Goal: Transaction & Acquisition: Purchase product/service

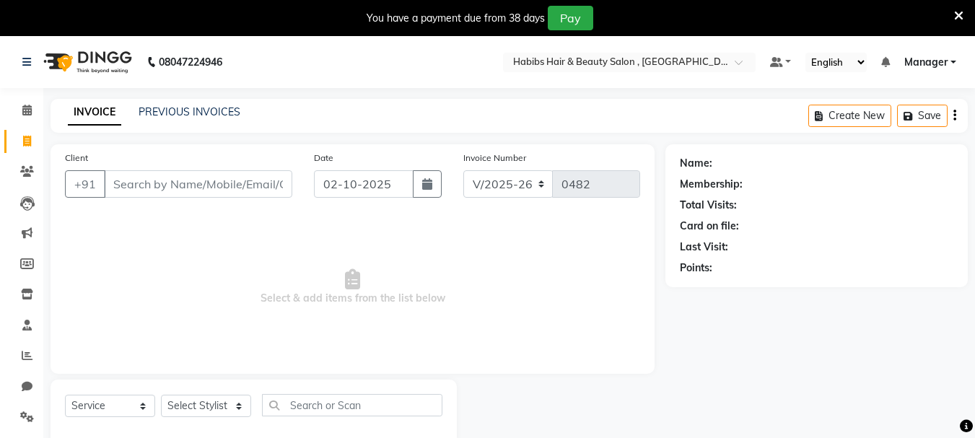
select select "4842"
select select "service"
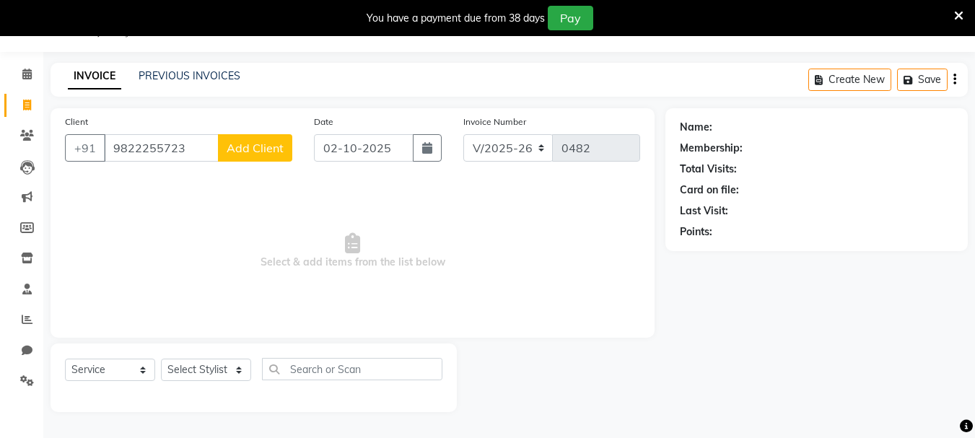
type input "9822255723"
click at [241, 154] on span "Add Client" at bounding box center [255, 148] width 57 height 14
select select "22"
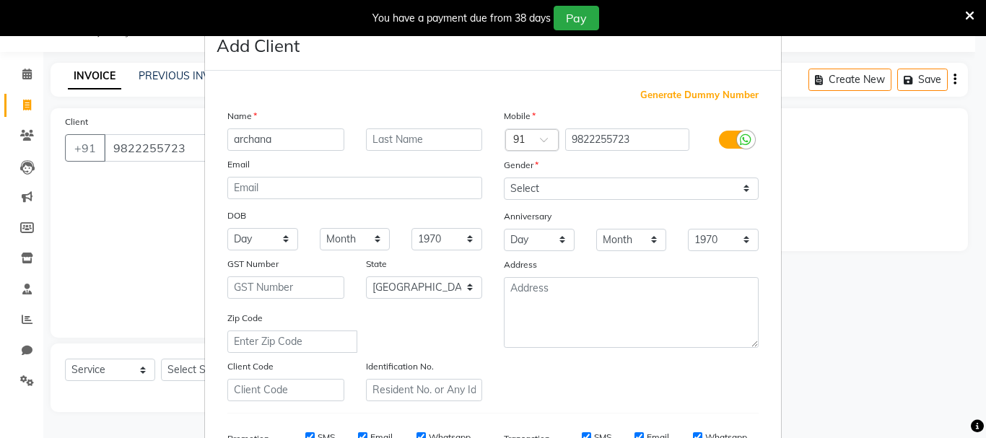
type input "archana"
click at [519, 182] on select "Select [DEMOGRAPHIC_DATA] [DEMOGRAPHIC_DATA] Other Prefer Not To Say" at bounding box center [631, 189] width 255 height 22
select select "[DEMOGRAPHIC_DATA]"
click at [504, 178] on select "Select [DEMOGRAPHIC_DATA] [DEMOGRAPHIC_DATA] Other Prefer Not To Say" at bounding box center [631, 189] width 255 height 22
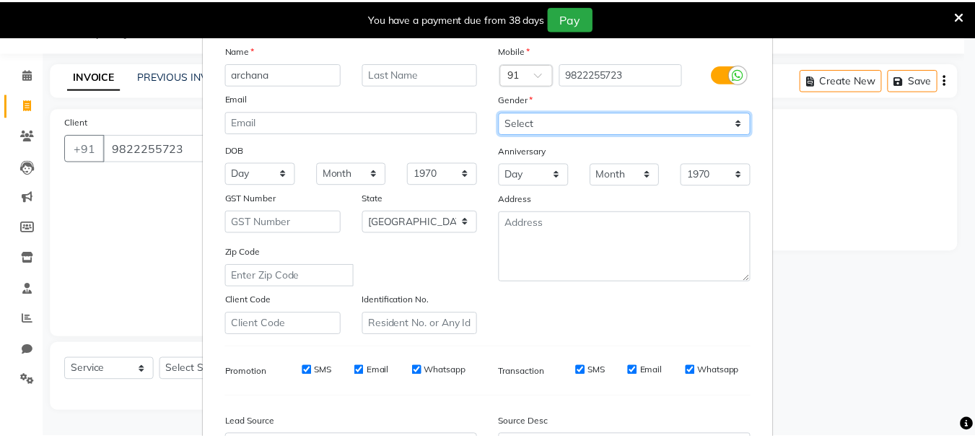
scroll to position [228, 0]
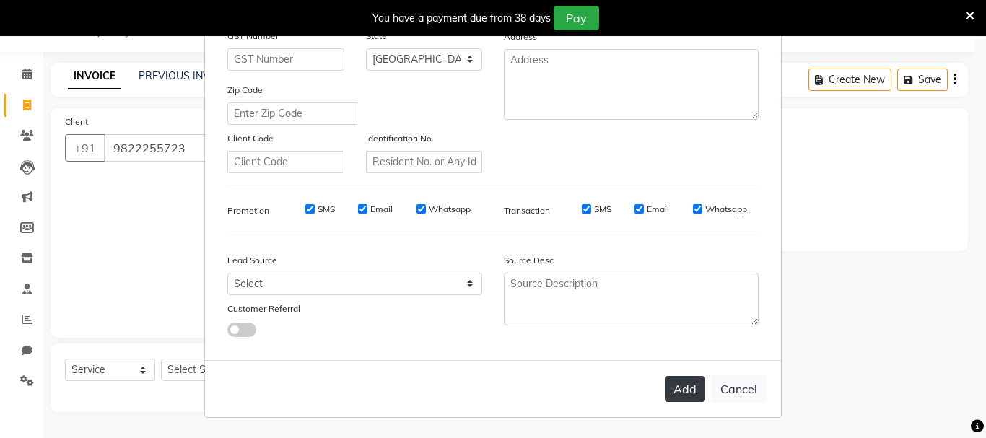
click at [693, 395] on button "Add" at bounding box center [685, 389] width 40 height 26
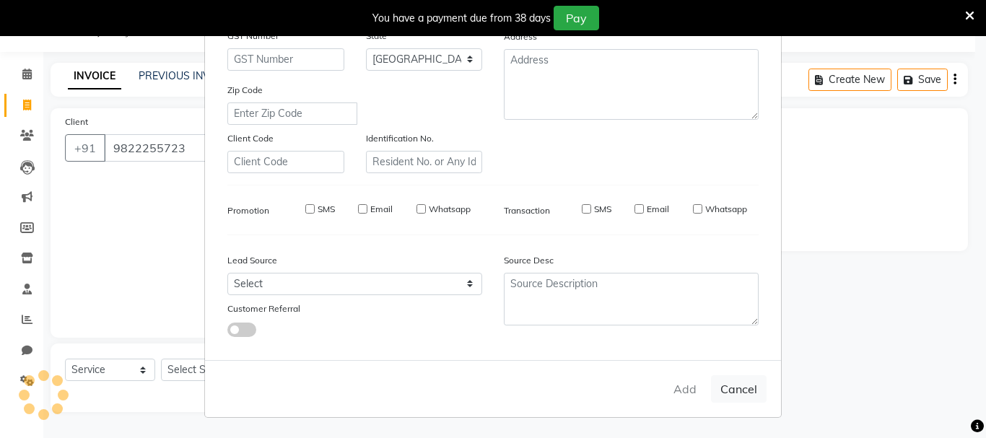
type input "98******23"
select select
select select "null"
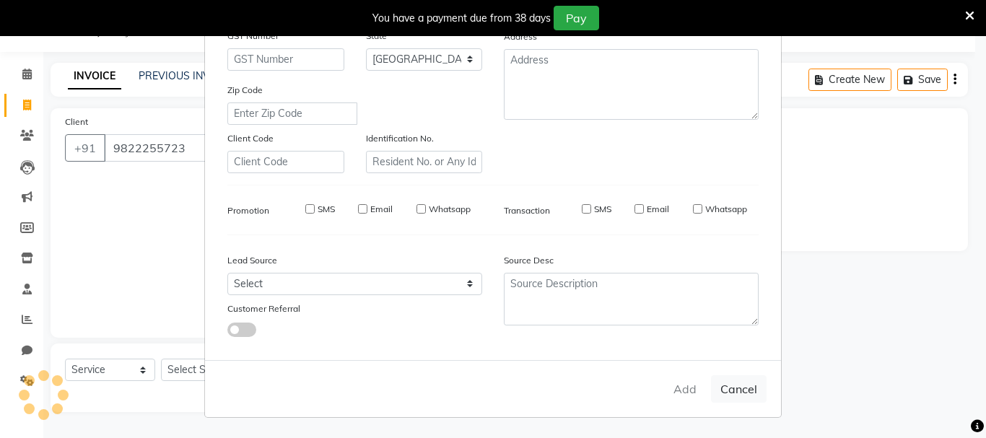
select select
checkbox input "false"
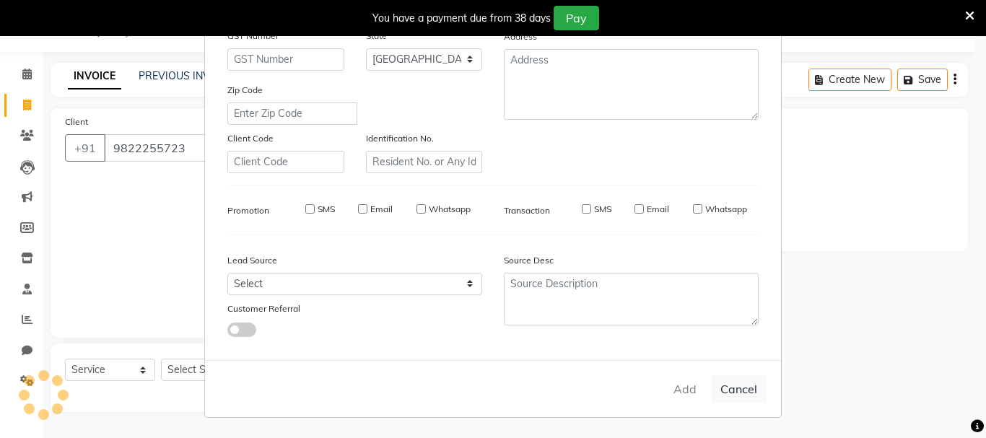
checkbox input "false"
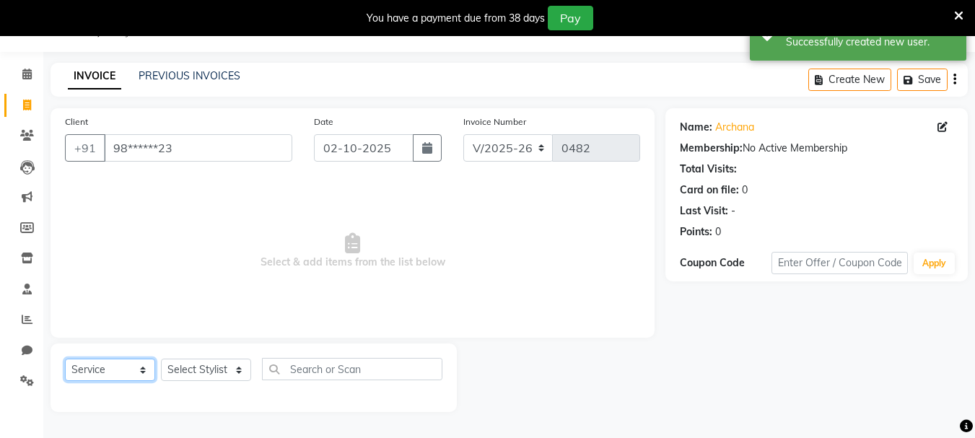
drag, startPoint x: 138, startPoint y: 367, endPoint x: 173, endPoint y: 367, distance: 35.4
click at [138, 367] on select "Select Service Product Membership Package Voucher Prepaid Gift Card" at bounding box center [110, 370] width 90 height 22
click at [219, 369] on select "Select Stylist asif Manager [PERSON_NAME] [PERSON_NAME] sajuddin [PERSON_NAME] …" at bounding box center [206, 370] width 90 height 22
select select "30049"
click at [161, 359] on select "Select Stylist asif Manager [PERSON_NAME] [PERSON_NAME] sajuddin [PERSON_NAME] …" at bounding box center [206, 370] width 90 height 22
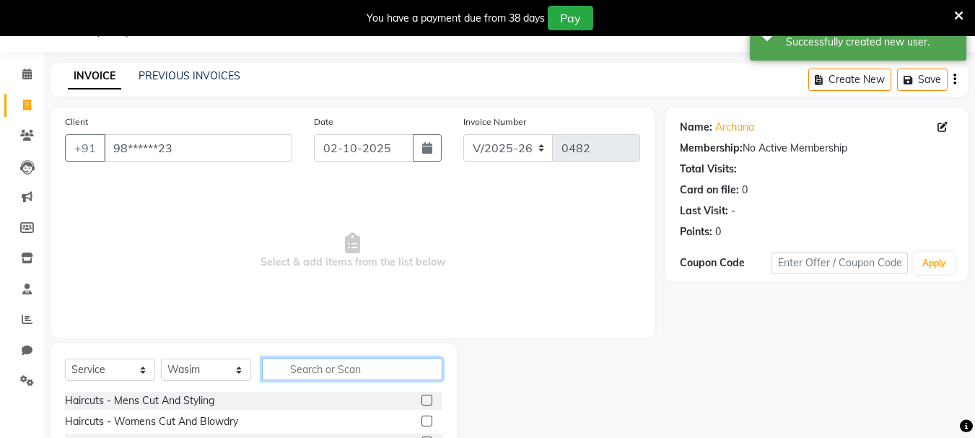
click at [302, 377] on input "text" at bounding box center [352, 369] width 180 height 22
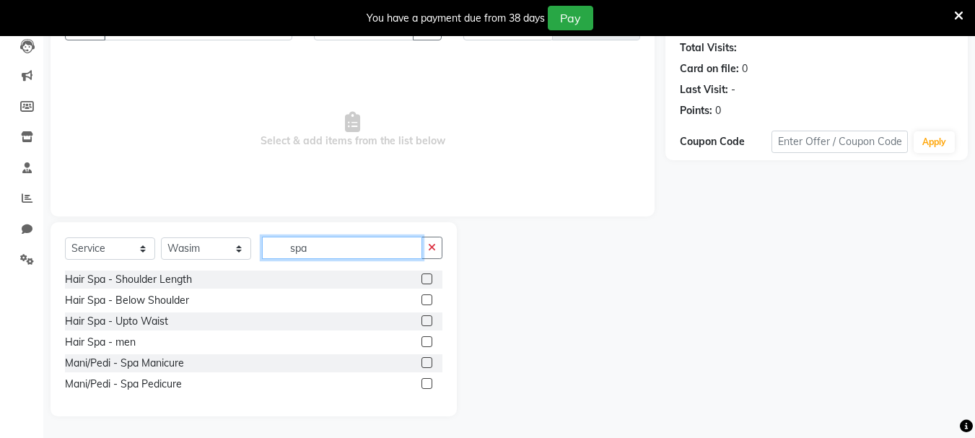
type input "spa"
click at [429, 299] on label at bounding box center [426, 299] width 11 height 11
click at [429, 299] on input "checkbox" at bounding box center [425, 300] width 9 height 9
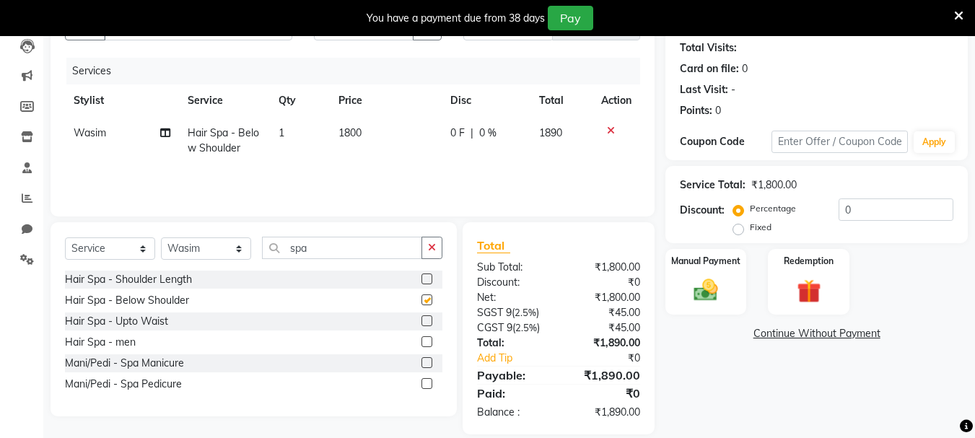
checkbox input "false"
click at [352, 135] on span "1800" at bounding box center [349, 132] width 23 height 13
select select "30049"
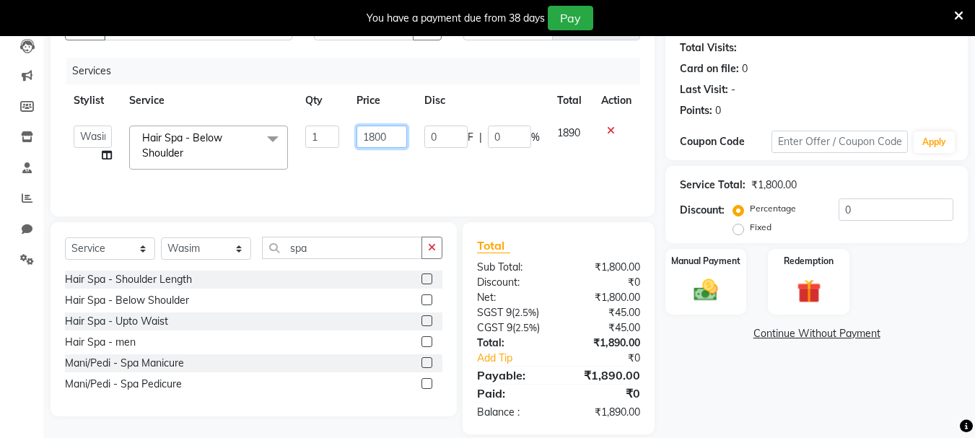
drag, startPoint x: 396, startPoint y: 139, endPoint x: 307, endPoint y: 138, distance: 88.8
click at [307, 138] on tr "asif Manager [PERSON_NAME] [PERSON_NAME] [PERSON_NAME] [PERSON_NAME] Hair Spa -…" at bounding box center [352, 147] width 575 height 61
type input "5000"
click at [544, 160] on tr "asif Manager [PERSON_NAME] [PERSON_NAME] [PERSON_NAME] [PERSON_NAME] Hair Spa -…" at bounding box center [352, 147] width 575 height 61
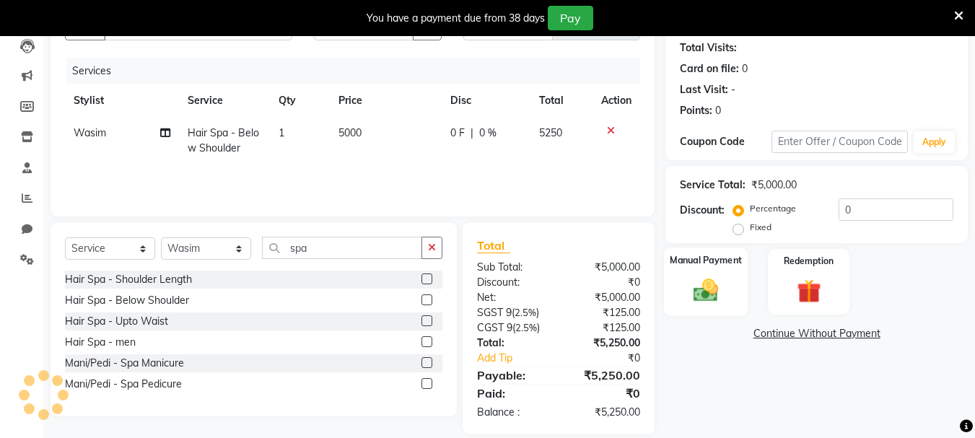
click at [720, 286] on img at bounding box center [705, 290] width 40 height 29
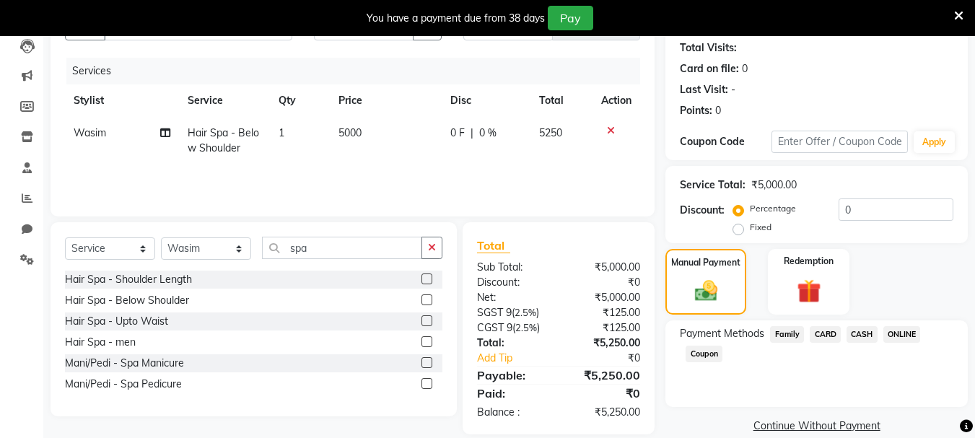
click at [906, 336] on span "ONLINE" at bounding box center [902, 334] width 38 height 17
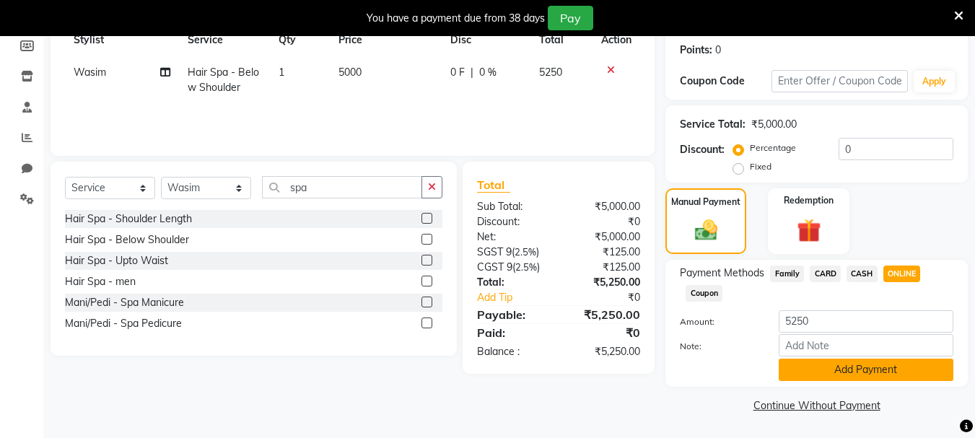
click at [823, 375] on button "Add Payment" at bounding box center [866, 370] width 175 height 22
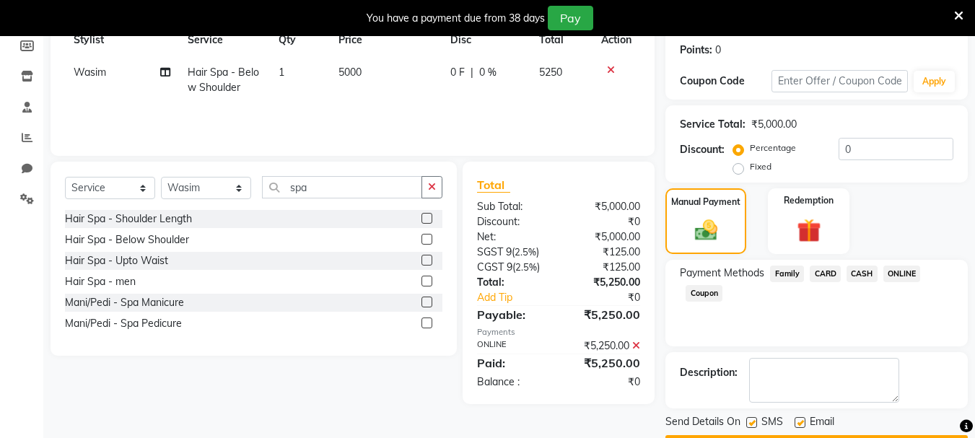
scroll to position [259, 0]
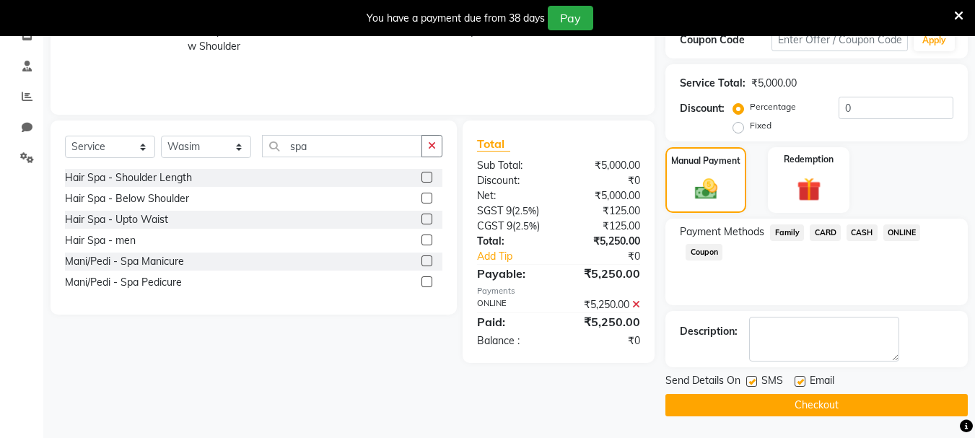
click at [822, 401] on button "Checkout" at bounding box center [816, 405] width 302 height 22
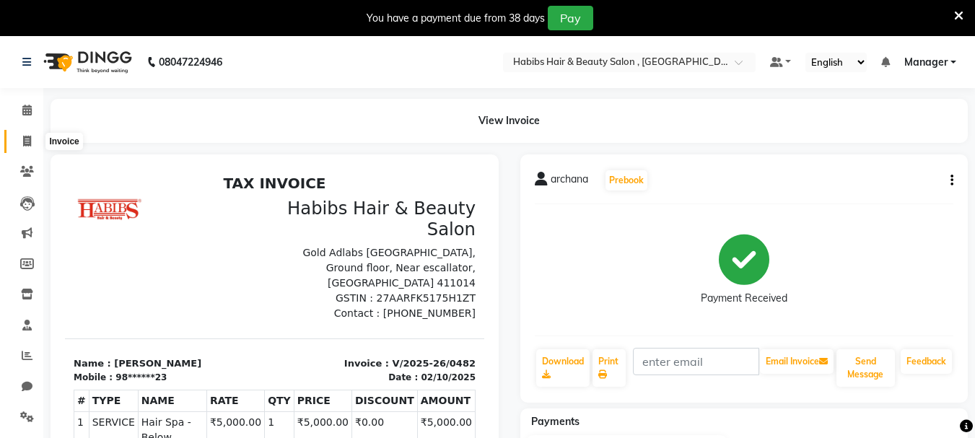
click at [27, 144] on icon at bounding box center [27, 141] width 8 height 11
select select "service"
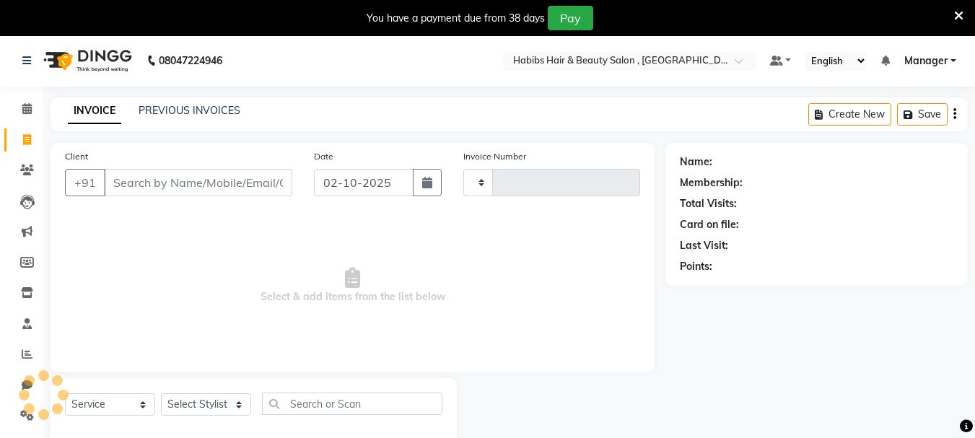
scroll to position [36, 0]
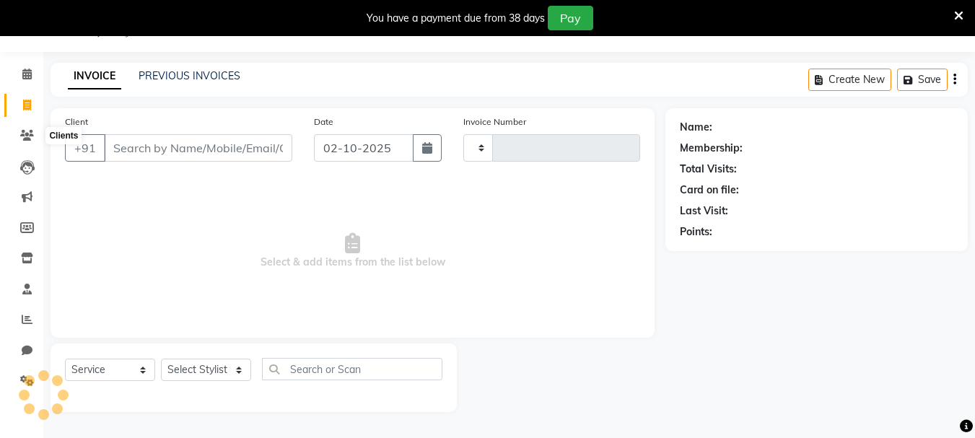
type input "0483"
select select "4842"
click at [270, 254] on span "Select & add items from the list below" at bounding box center [352, 251] width 575 height 144
click at [174, 136] on input "Client" at bounding box center [198, 147] width 188 height 27
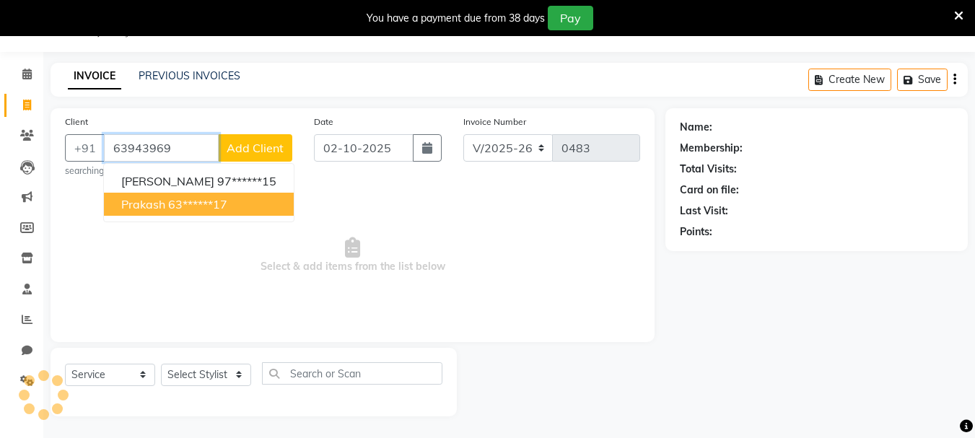
drag, startPoint x: 173, startPoint y: 220, endPoint x: 177, endPoint y: 203, distance: 17.0
click at [175, 214] on ngb-typeahead-window "[PERSON_NAME] 97******15 prakash 63******17" at bounding box center [198, 192] width 191 height 59
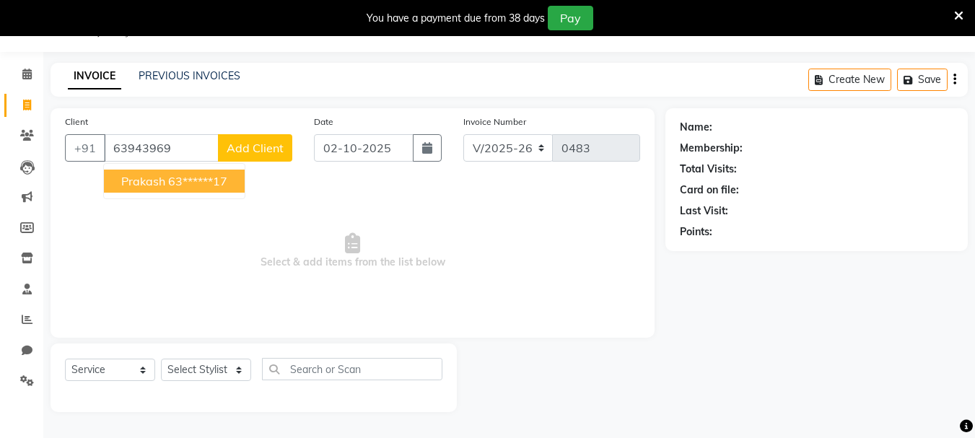
click at [177, 203] on span "Select & add items from the list below" at bounding box center [352, 251] width 575 height 144
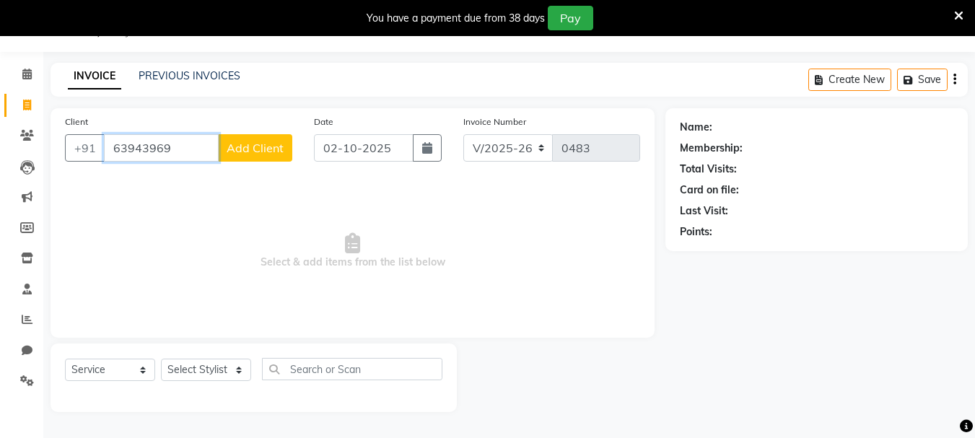
click at [189, 139] on input "63943969" at bounding box center [161, 147] width 115 height 27
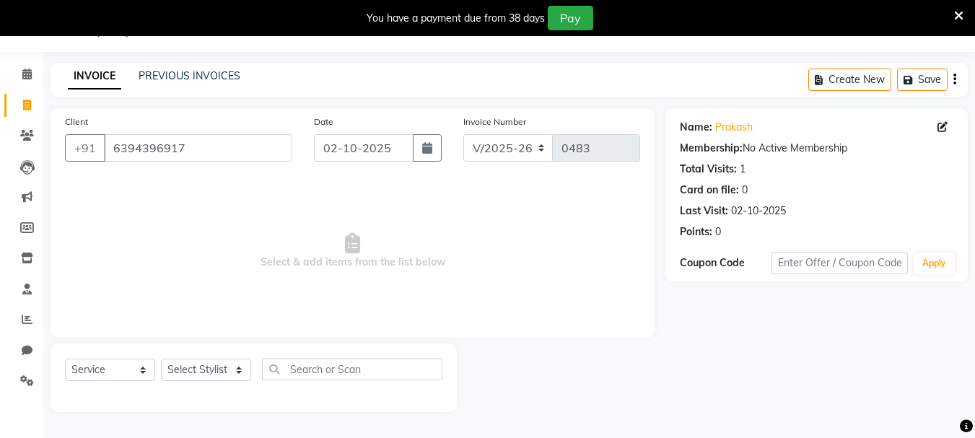
click at [226, 177] on div "Client [PHONE_NUMBER] Date [DATE] Invoice Number V/2025 V/[PHONE_NUMBER] Select…" at bounding box center [353, 222] width 604 height 229
click at [229, 156] on input "6394396917" at bounding box center [198, 147] width 188 height 27
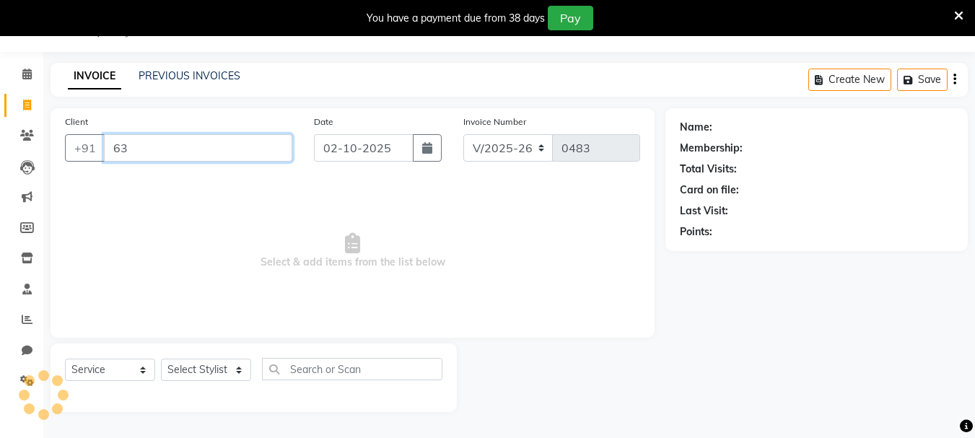
type input "6"
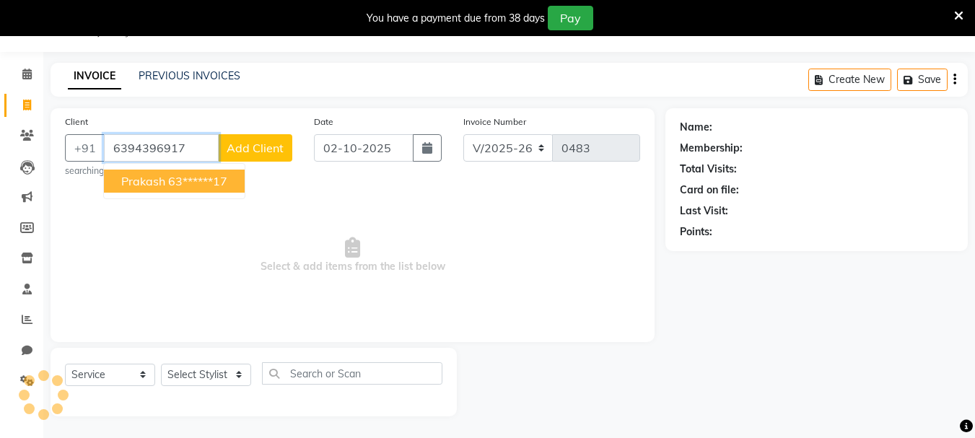
click at [182, 175] on ngb-highlight "63******17" at bounding box center [197, 181] width 59 height 14
type input "63******17"
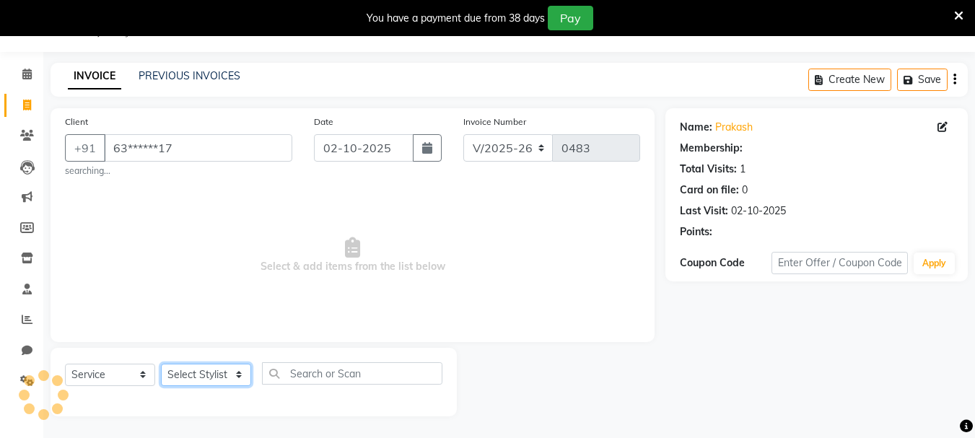
click at [247, 357] on div "Select Service Product Membership Package Voucher Prepaid Gift Card Select Styl…" at bounding box center [254, 382] width 406 height 69
select select "30048"
click at [161, 364] on select "Select Stylist asif Manager [PERSON_NAME] [PERSON_NAME] sajuddin [PERSON_NAME] …" at bounding box center [206, 375] width 90 height 22
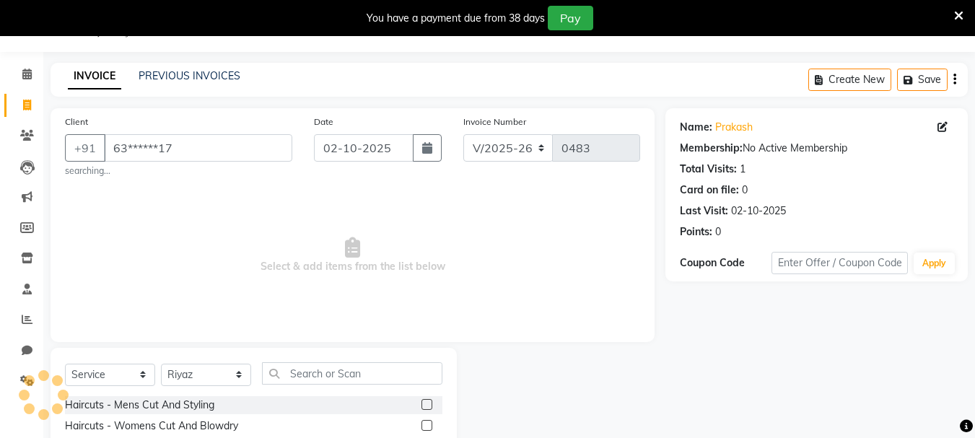
click at [421, 401] on label at bounding box center [426, 404] width 11 height 11
click at [421, 401] on input "checkbox" at bounding box center [425, 404] width 9 height 9
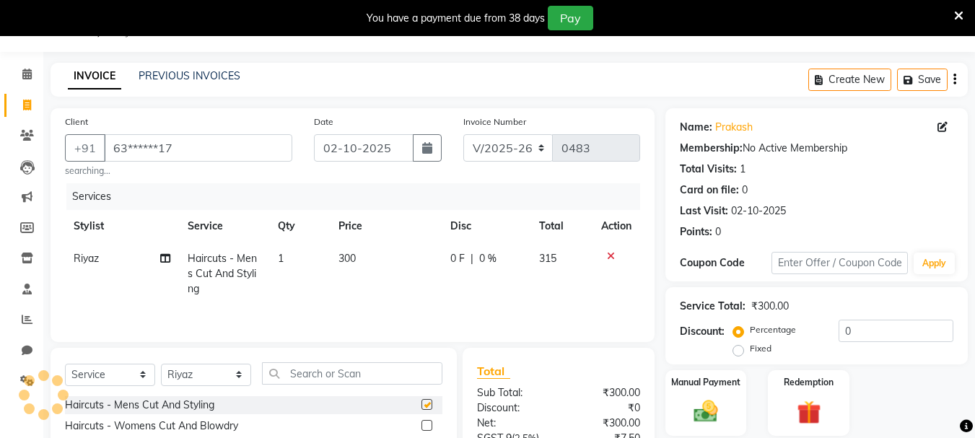
checkbox input "false"
click at [371, 253] on td "300" at bounding box center [386, 273] width 112 height 63
select select "30048"
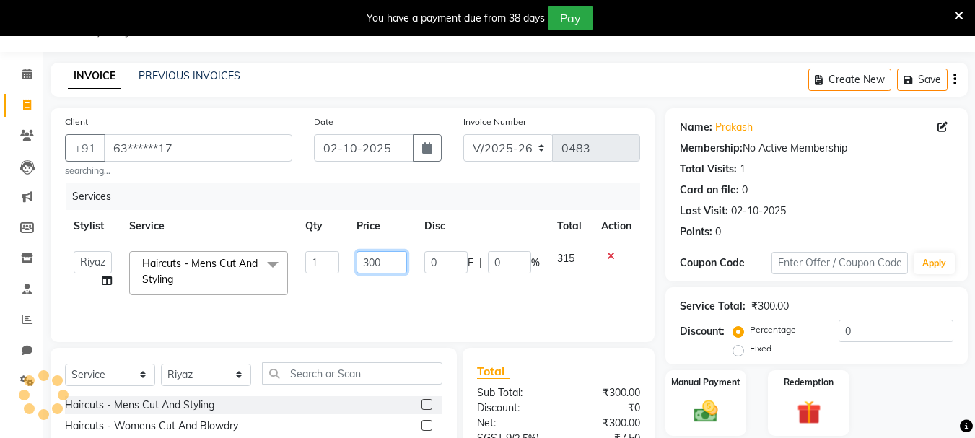
drag, startPoint x: 398, startPoint y: 269, endPoint x: 294, endPoint y: 240, distance: 107.1
click at [341, 263] on tr "asif Manager [PERSON_NAME] [PERSON_NAME] [PERSON_NAME] [PERSON_NAME] Haircuts -…" at bounding box center [352, 272] width 575 height 61
type input "550"
click at [406, 293] on td "550" at bounding box center [381, 272] width 67 height 61
select select "30048"
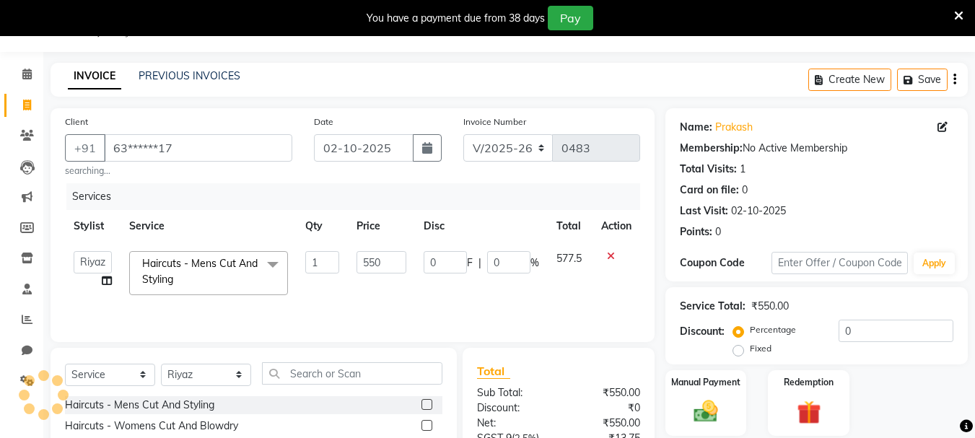
click at [952, 76] on div "Create New Save" at bounding box center [887, 80] width 159 height 34
click at [953, 79] on icon "button" at bounding box center [954, 79] width 3 height 1
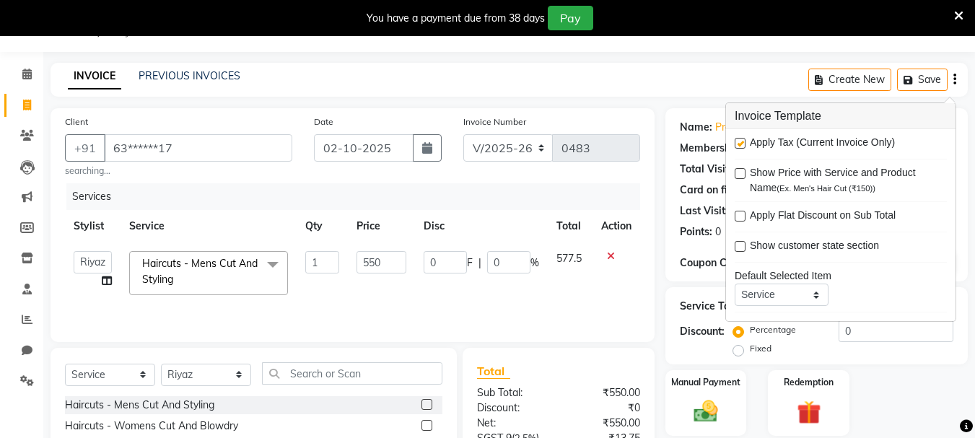
click at [740, 137] on div "Apply Tax (Current Invoice Only)" at bounding box center [841, 144] width 212 height 18
click at [745, 140] on div "Apply Tax (Current Invoice Only)" at bounding box center [841, 144] width 212 height 18
click at [741, 147] on label at bounding box center [740, 143] width 11 height 11
click at [741, 147] on input "checkbox" at bounding box center [739, 143] width 9 height 9
checkbox input "false"
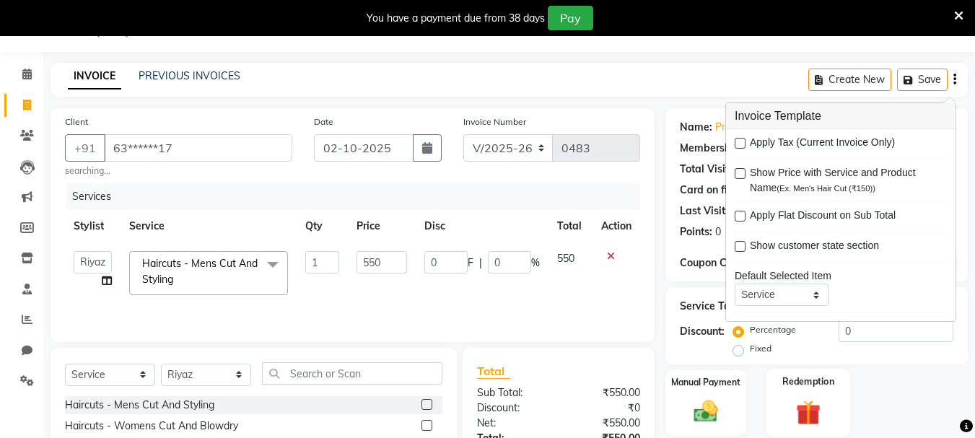
scroll to position [180, 0]
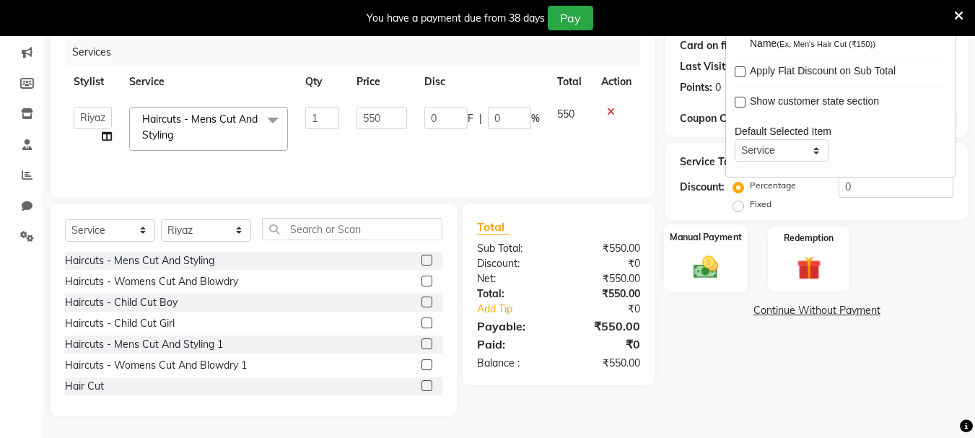
click at [728, 286] on div "Manual Payment" at bounding box center [706, 258] width 84 height 69
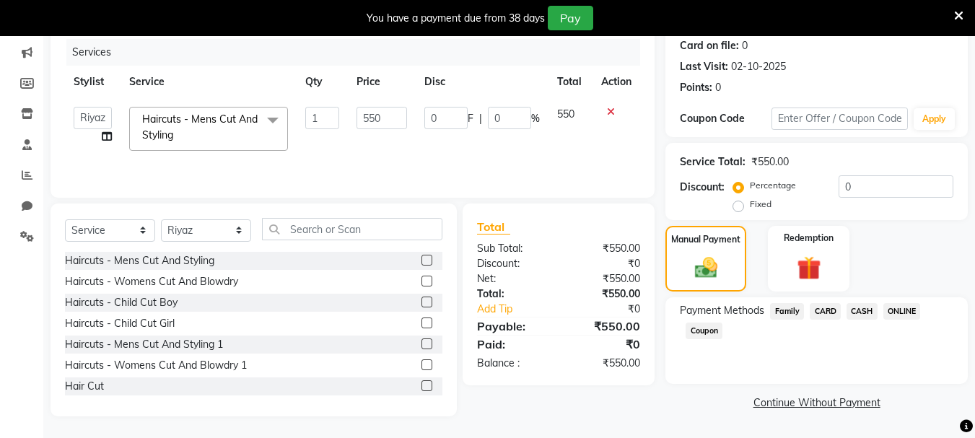
click at [904, 309] on span "ONLINE" at bounding box center [902, 311] width 38 height 17
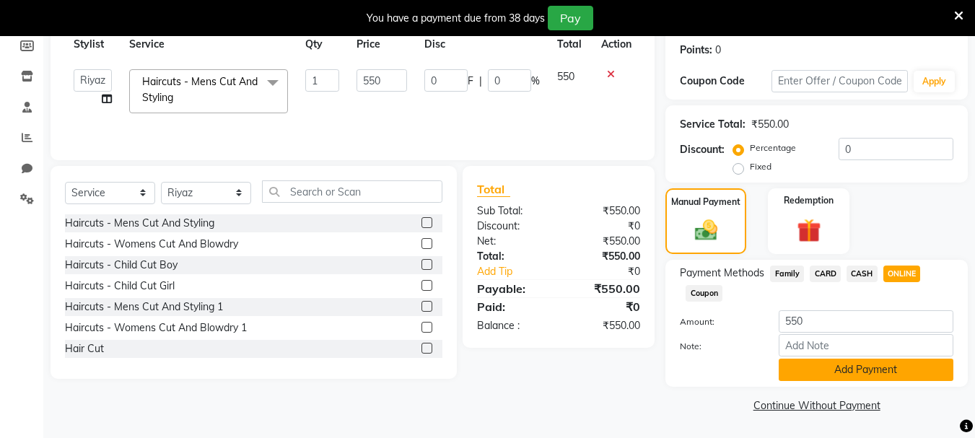
click at [889, 365] on button "Add Payment" at bounding box center [866, 370] width 175 height 22
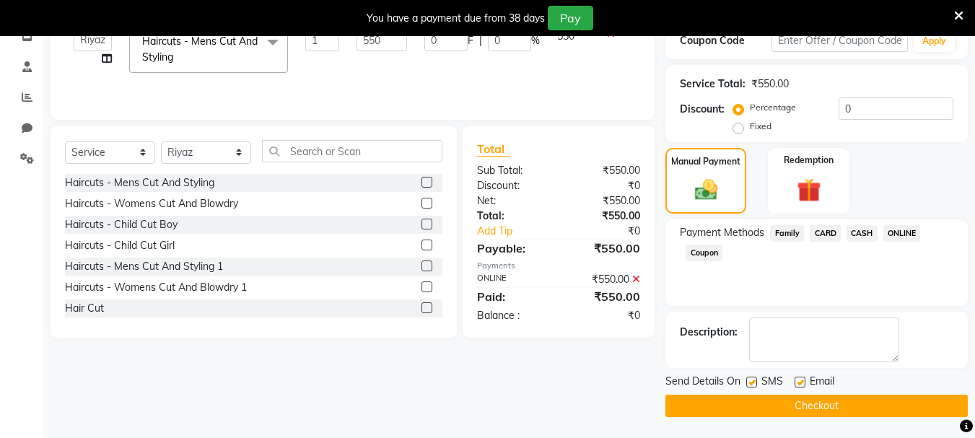
scroll to position [259, 0]
click at [887, 395] on button "Checkout" at bounding box center [816, 405] width 302 height 22
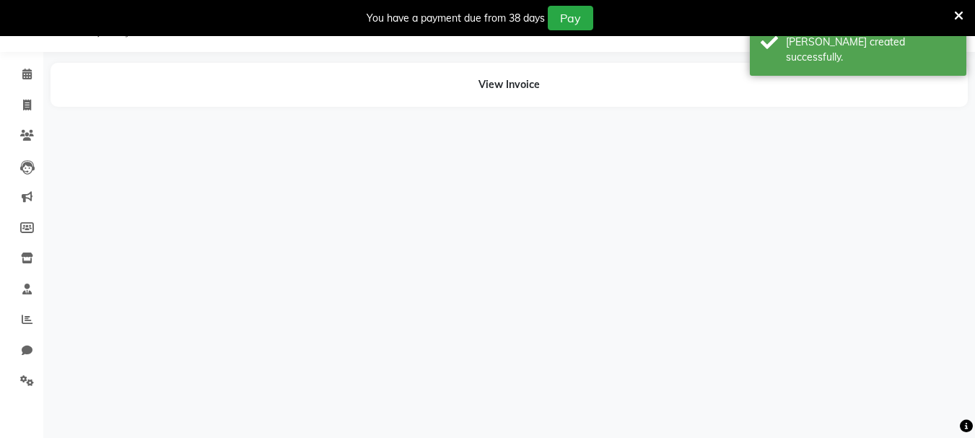
scroll to position [36, 0]
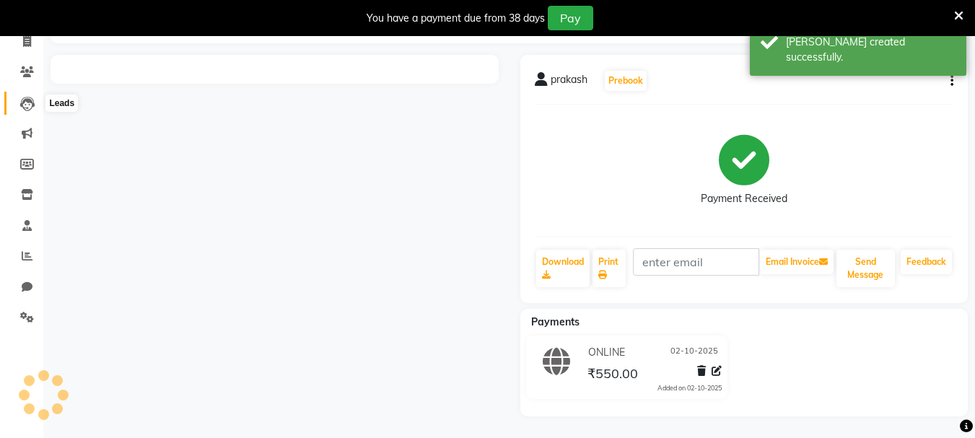
click at [28, 106] on icon at bounding box center [27, 104] width 14 height 14
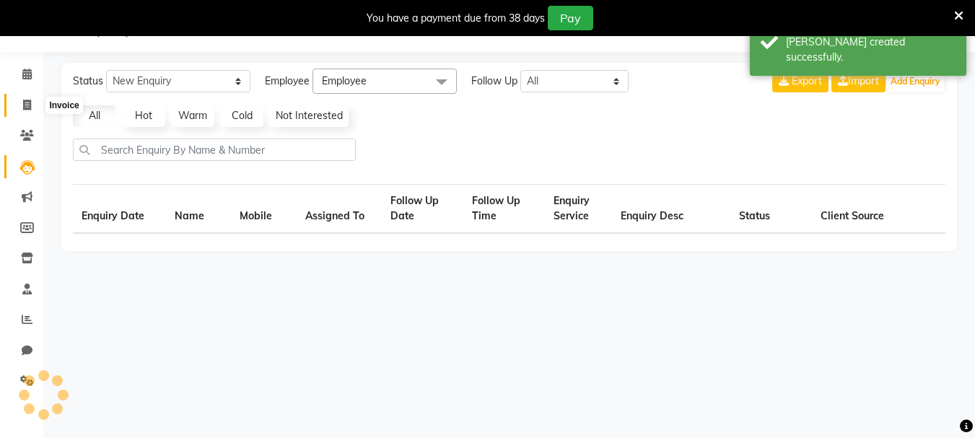
click at [28, 106] on icon at bounding box center [27, 105] width 8 height 11
select select "service"
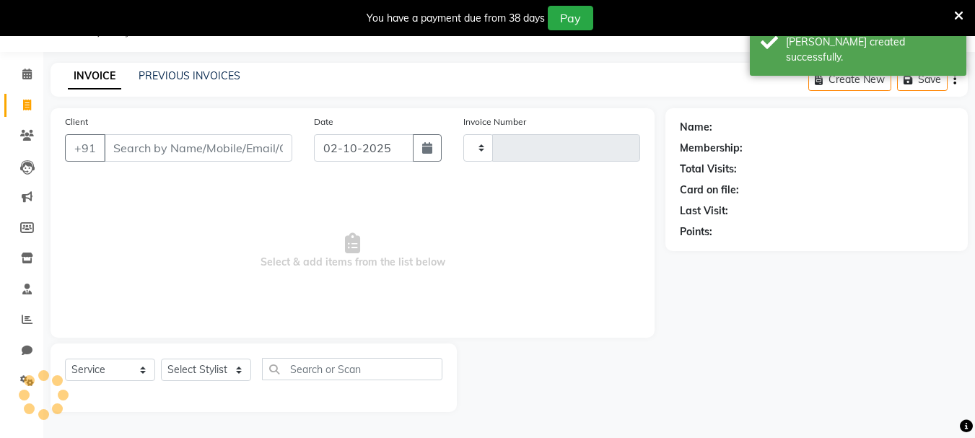
type input "0484"
select select "4842"
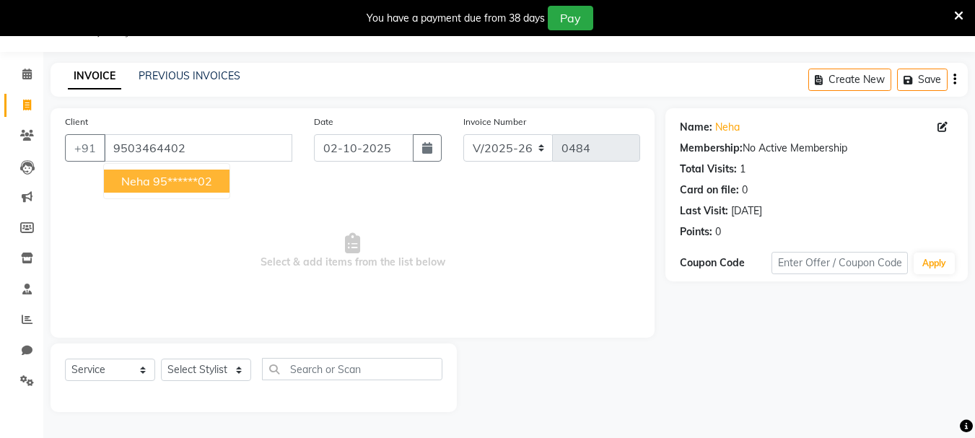
click at [157, 188] on ngb-highlight "95******02" at bounding box center [182, 181] width 59 height 14
type input "95******02"
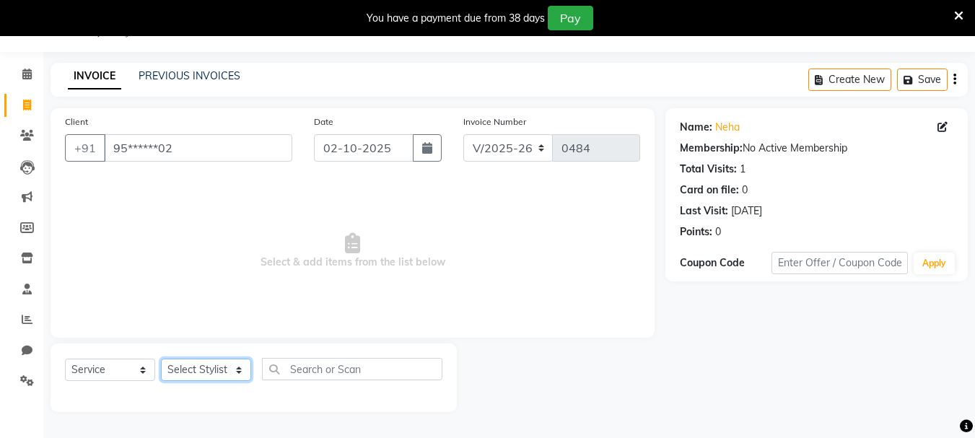
click at [232, 373] on select "Select Stylist asif Manager [PERSON_NAME] [PERSON_NAME] sajuddin [PERSON_NAME] …" at bounding box center [206, 370] width 90 height 22
select select "93480"
click at [161, 359] on select "Select Stylist asif Manager [PERSON_NAME] [PERSON_NAME] sajuddin [PERSON_NAME] …" at bounding box center [206, 370] width 90 height 22
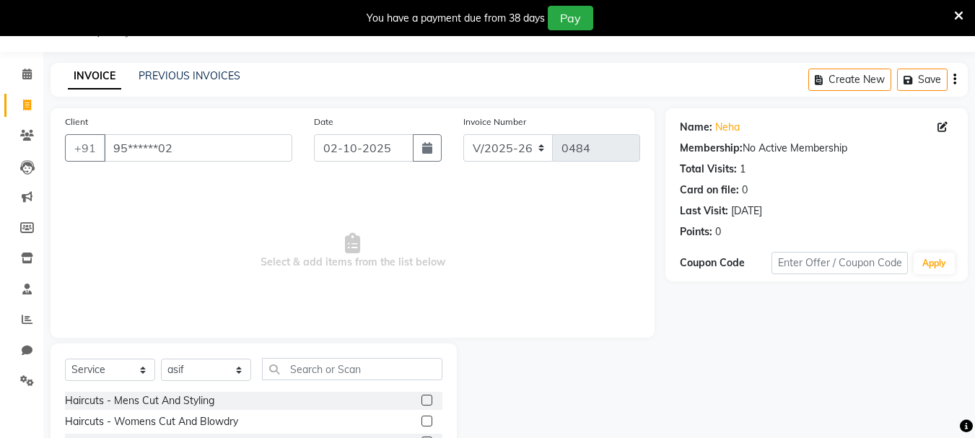
click at [408, 400] on div "Haircuts - Mens Cut And Styling" at bounding box center [253, 401] width 377 height 18
click at [421, 399] on label at bounding box center [426, 400] width 11 height 11
click at [421, 399] on input "checkbox" at bounding box center [425, 400] width 9 height 9
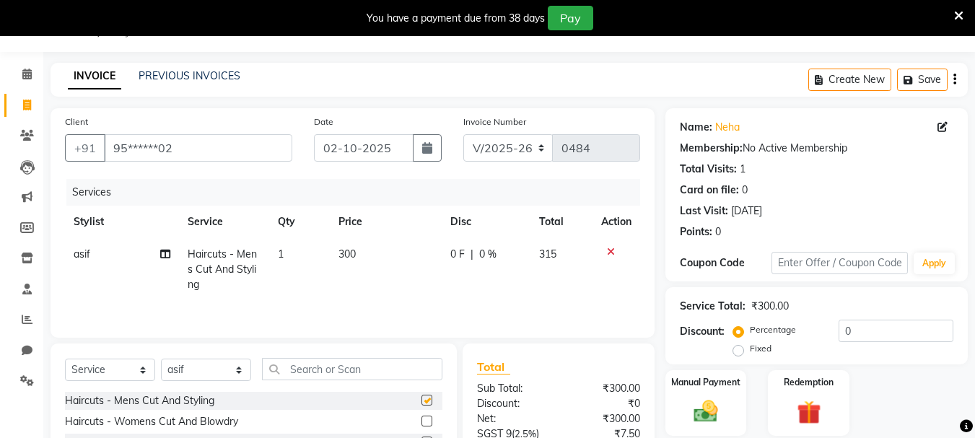
checkbox input "false"
click at [955, 79] on icon "button" at bounding box center [954, 79] width 3 height 1
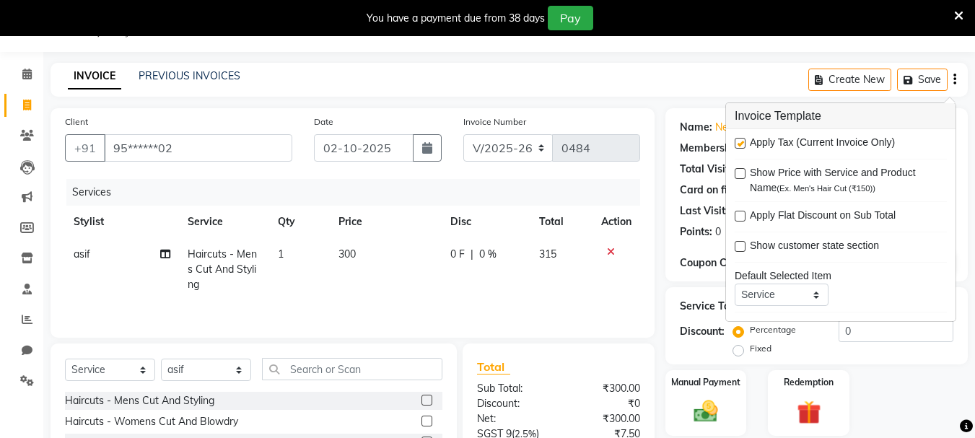
click at [741, 144] on label at bounding box center [740, 143] width 11 height 11
click at [741, 144] on input "checkbox" at bounding box center [739, 143] width 9 height 9
checkbox input "false"
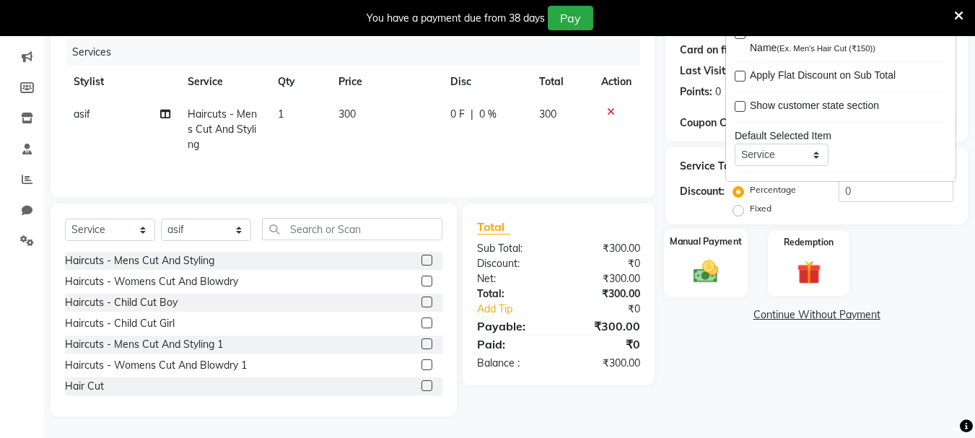
click at [691, 263] on img at bounding box center [705, 271] width 40 height 29
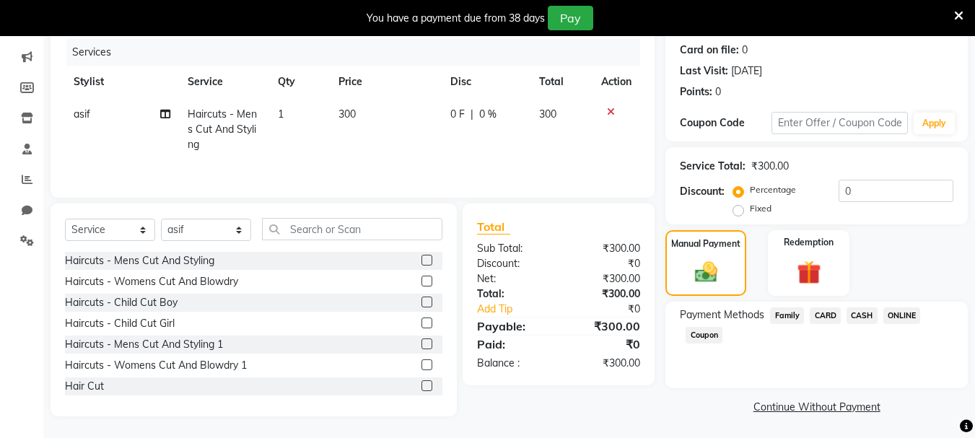
click at [906, 315] on span "ONLINE" at bounding box center [902, 315] width 38 height 17
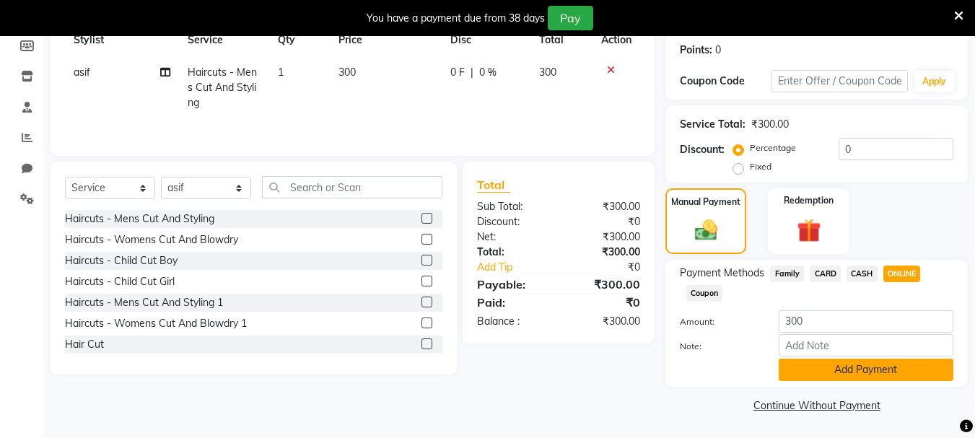
click at [888, 367] on button "Add Payment" at bounding box center [866, 370] width 175 height 22
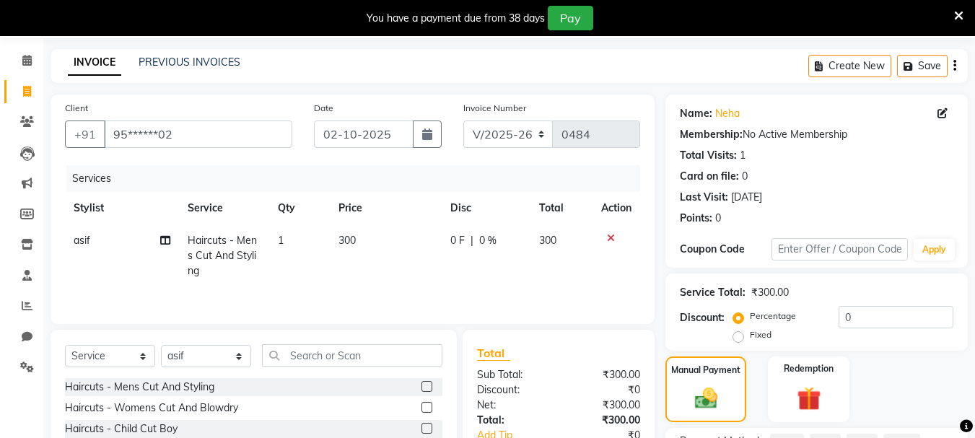
scroll to position [0, 0]
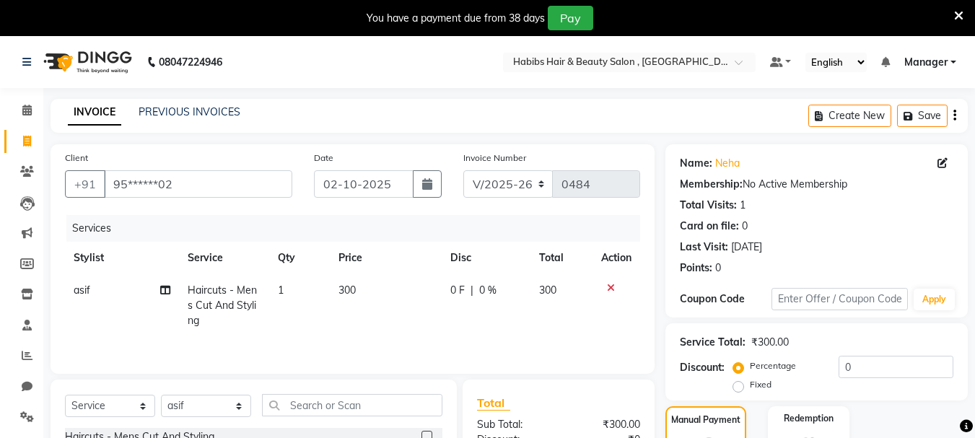
click at [367, 310] on td "300" at bounding box center [386, 305] width 112 height 63
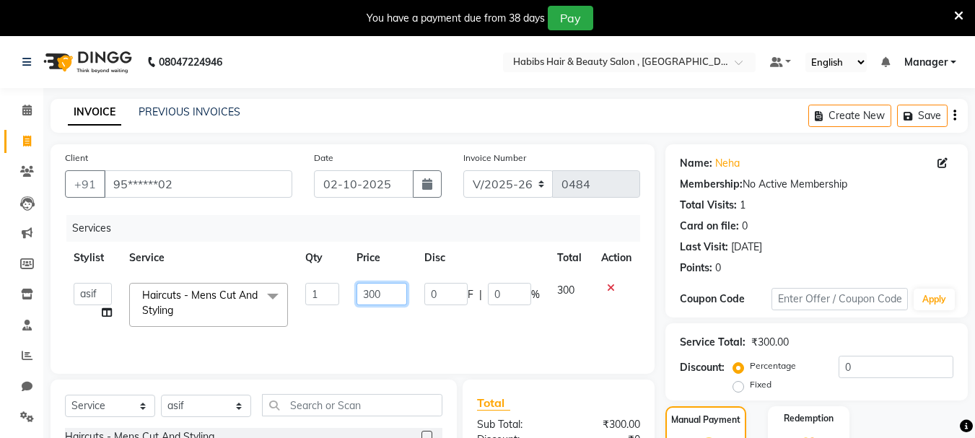
drag, startPoint x: 382, startPoint y: 289, endPoint x: 351, endPoint y: 293, distance: 31.3
click at [351, 293] on td "300" at bounding box center [381, 304] width 67 height 61
type input "350"
click at [483, 312] on td "0 F | 0 %" at bounding box center [482, 304] width 133 height 61
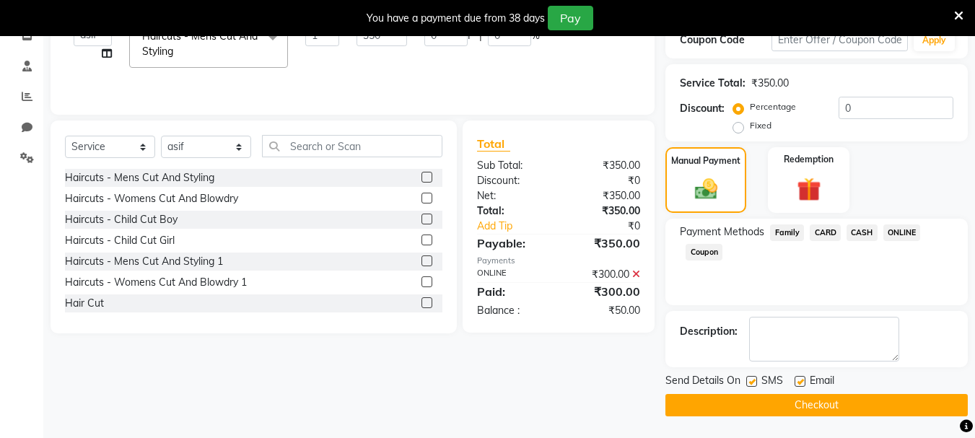
drag, startPoint x: 867, startPoint y: 236, endPoint x: 916, endPoint y: 234, distance: 49.1
click at [867, 236] on span "CASH" at bounding box center [861, 232] width 31 height 17
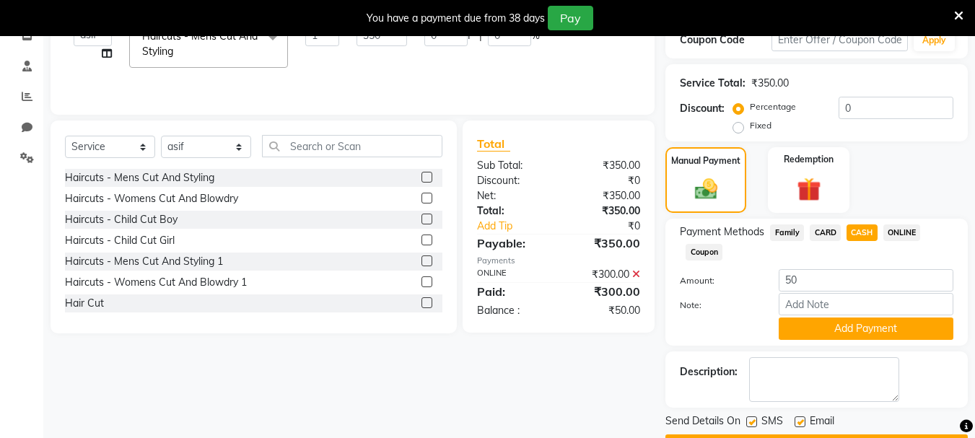
click at [916, 234] on span "ONLINE" at bounding box center [902, 232] width 38 height 17
click at [906, 229] on span "ONLINE" at bounding box center [902, 232] width 38 height 17
click at [869, 229] on span "CASH" at bounding box center [861, 232] width 31 height 17
click at [819, 229] on span "CARD" at bounding box center [825, 232] width 31 height 17
click at [903, 224] on span "ONLINE" at bounding box center [902, 232] width 38 height 17
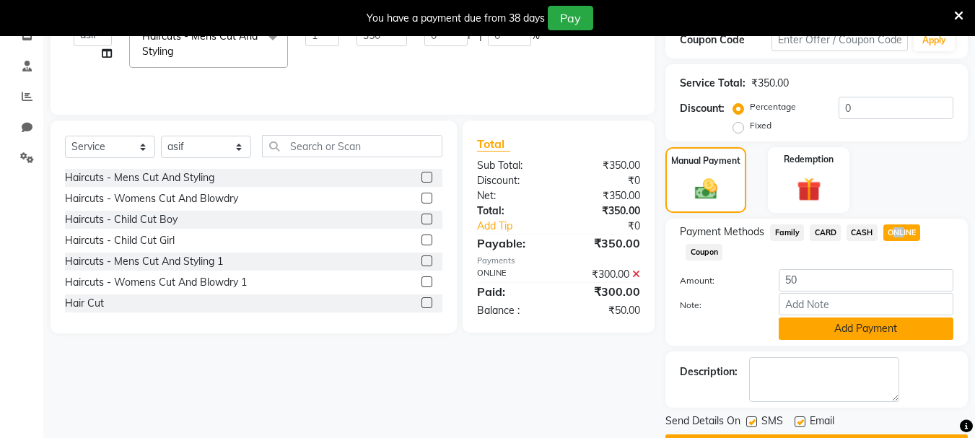
click at [897, 320] on button "Add Payment" at bounding box center [866, 328] width 175 height 22
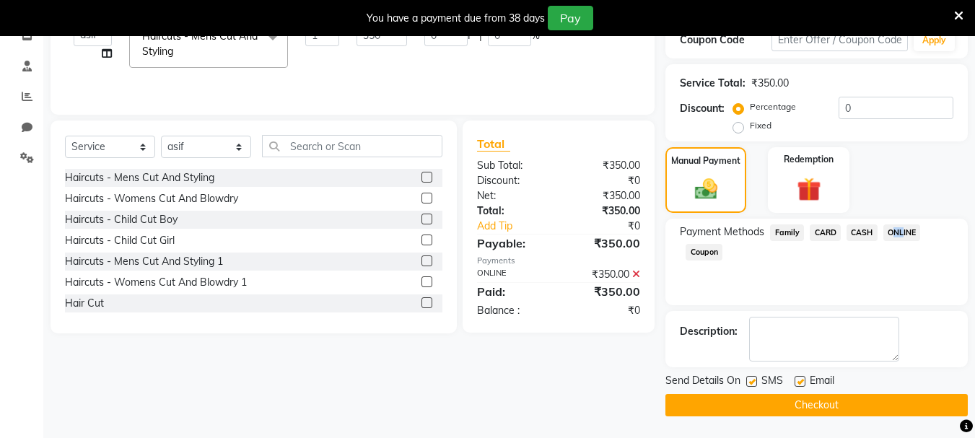
click at [854, 409] on button "Checkout" at bounding box center [816, 405] width 302 height 22
